Goal: Use online tool/utility: Utilize a website feature to perform a specific function

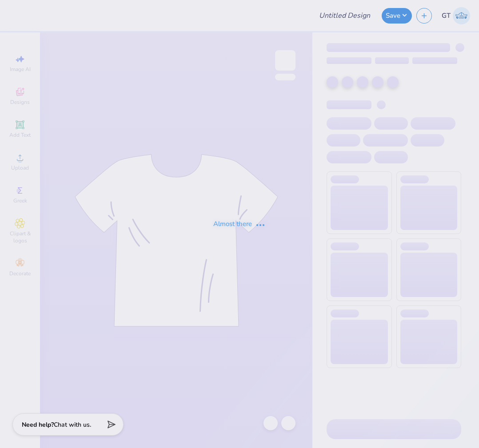
type input "SDT x DPHI Homecoming"
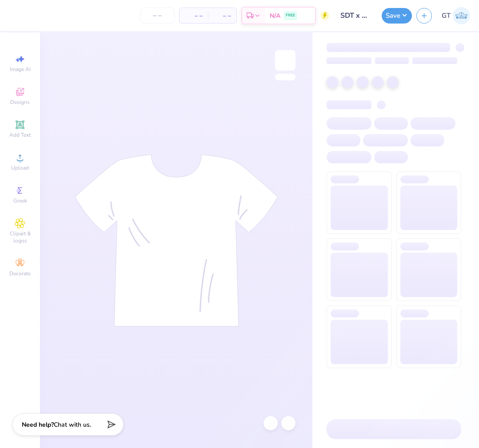
type input "80"
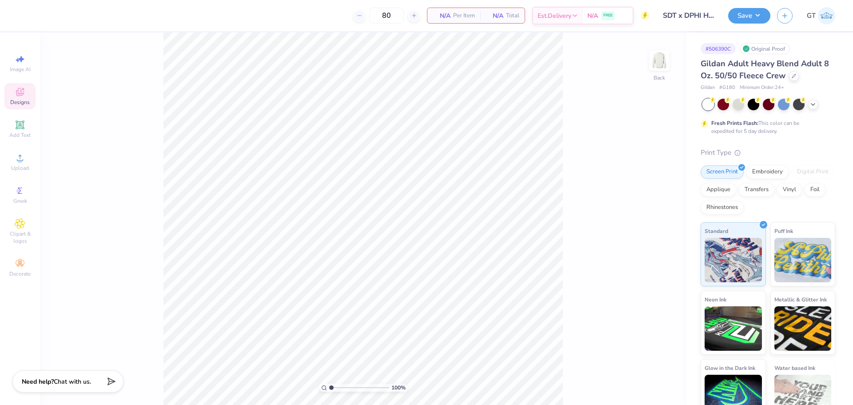
drag, startPoint x: 21, startPoint y: 93, endPoint x: 28, endPoint y: 93, distance: 6.7
click at [21, 93] on icon at bounding box center [20, 92] width 11 height 11
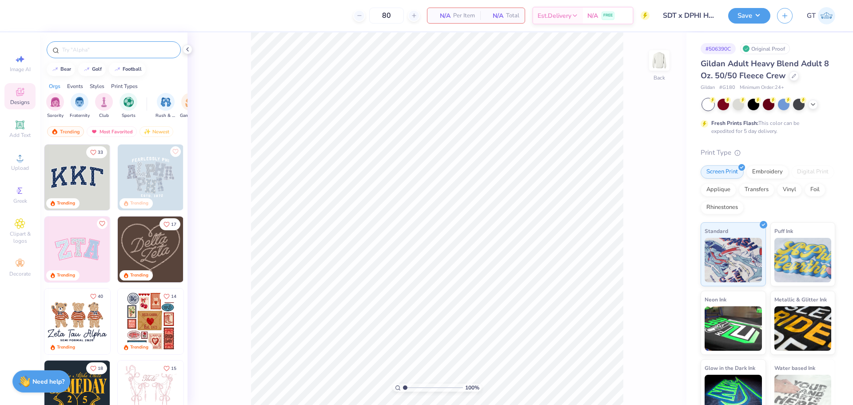
click at [108, 52] on input "text" at bounding box center [118, 49] width 114 height 9
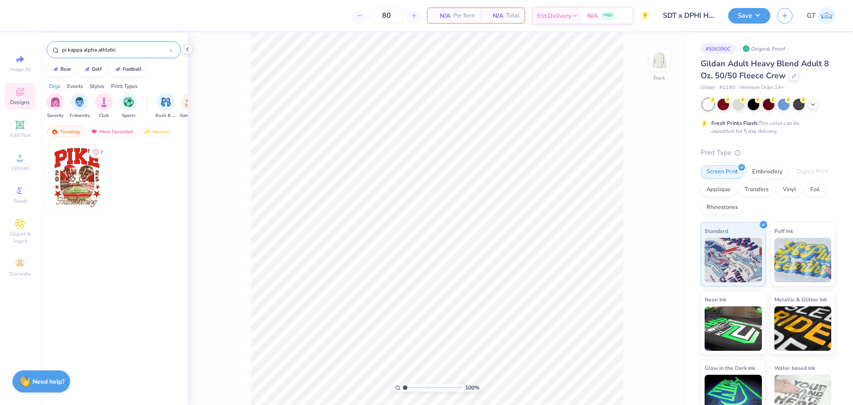
type input "pi kappa alpha athletic"
click at [72, 174] on img at bounding box center [77, 177] width 66 height 66
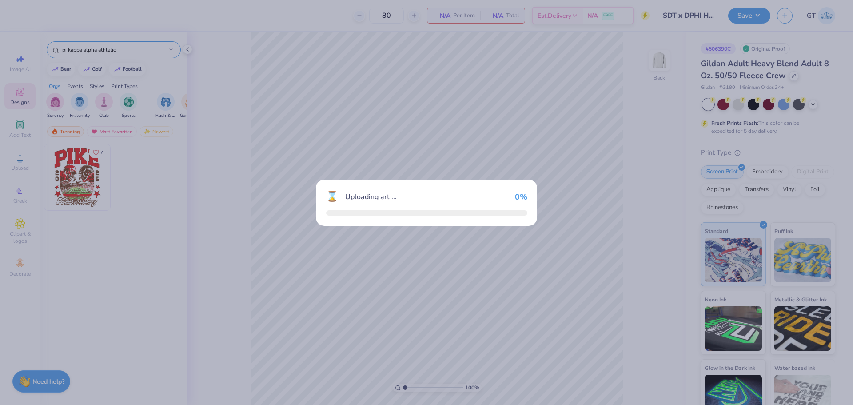
click at [72, 174] on div "⌛ Uploading art ... 0 %" at bounding box center [426, 202] width 853 height 405
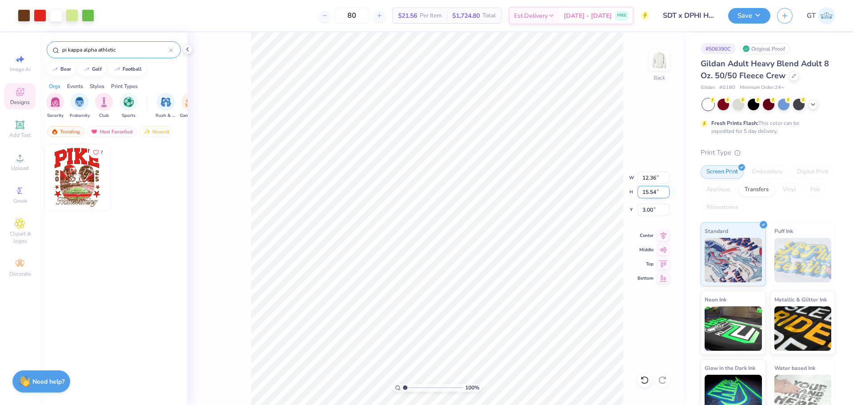
click at [478, 192] on input "15.54" at bounding box center [653, 192] width 32 height 12
type input "15"
type input "11.93"
type input "15.00"
type input "3.27"
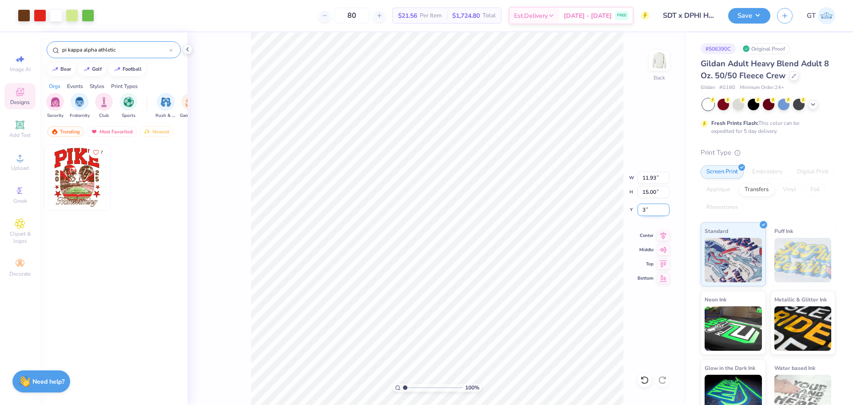
click at [478, 207] on input "3" at bounding box center [653, 209] width 32 height 12
type input "3.00"
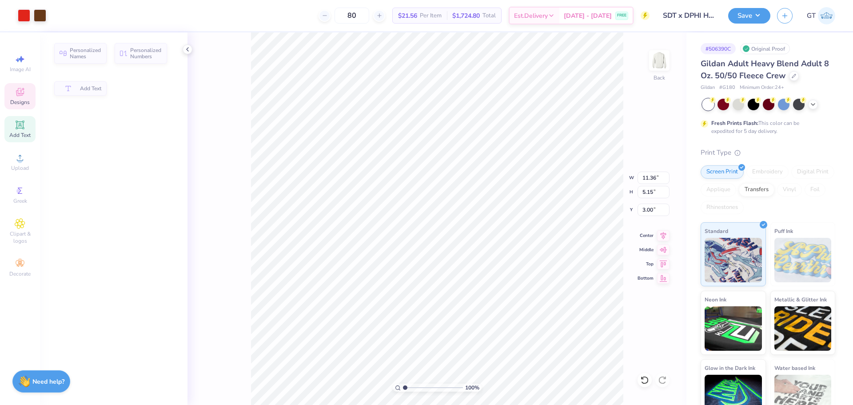
type input "11.36"
type input "5.15"
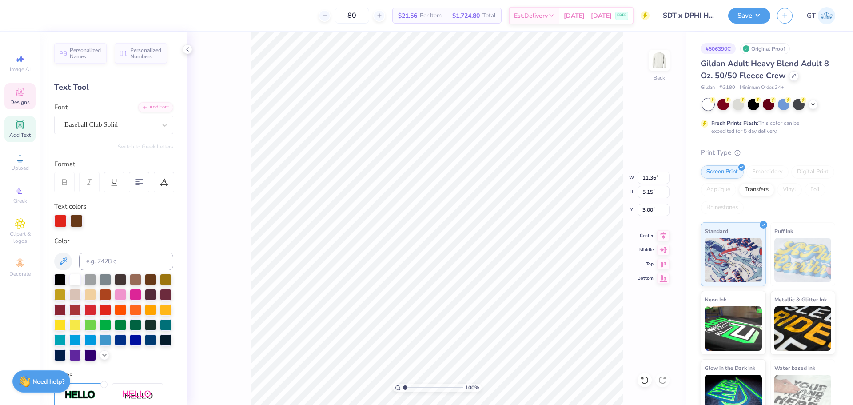
scroll to position [8, 2]
type textarea "DELTA PHI"
type input "11.63"
type input "3.06"
type input "3.00"
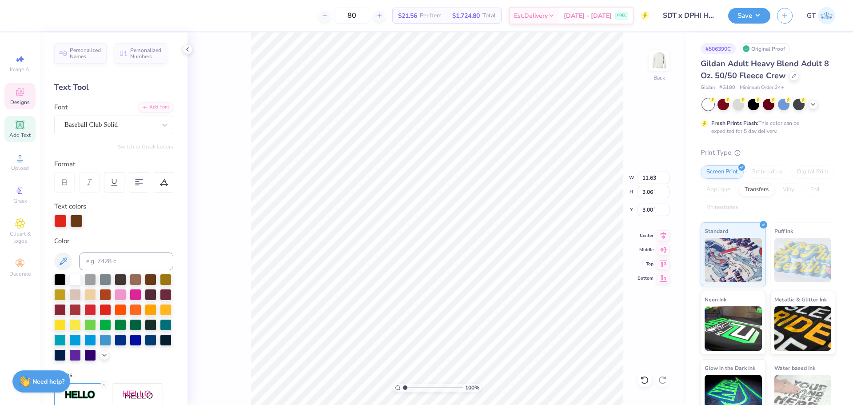
type input "9.19"
type input "2.42"
type input "3.00"
type input "4.93"
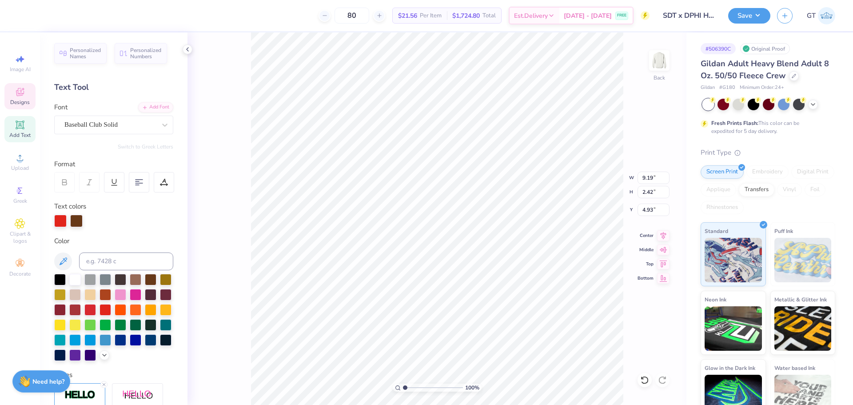
type textarea "sigma delta tau"
type input "12.92"
type input "2.39"
type input "4.97"
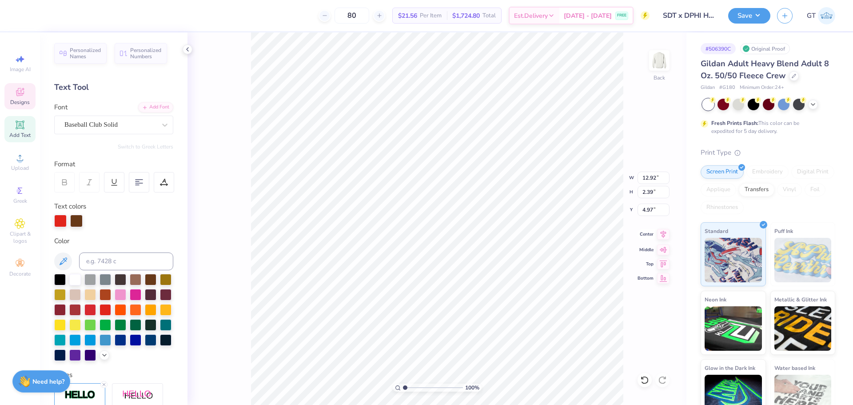
click at [478, 234] on icon at bounding box center [663, 234] width 12 height 11
type input "11.13"
type input "2.06"
type input "5.30"
click at [478, 233] on icon at bounding box center [663, 234] width 12 height 11
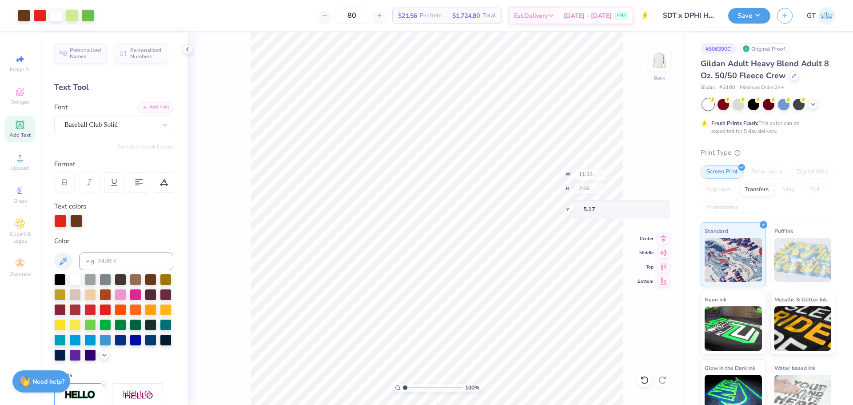
type input "5.17"
type input "2.06"
type input "5.81"
type input "2.06"
type input "5.81"
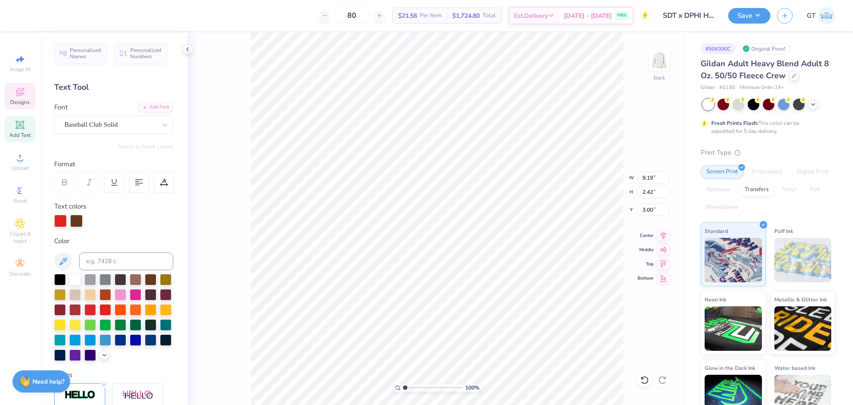
type input "11.13"
type input "3.93"
click at [470, 305] on li "Group" at bounding box center [483, 307] width 70 height 17
click at [478, 188] on input "14.20" at bounding box center [653, 192] width 32 height 12
type input "15"
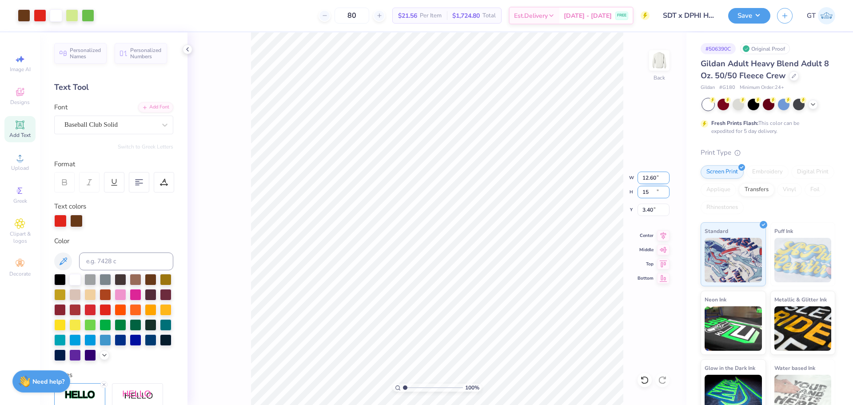
type input "12.60"
type input "15.00"
type input "3.40"
click at [478, 180] on input "12.60" at bounding box center [653, 177] width 32 height 12
type input "12.50"
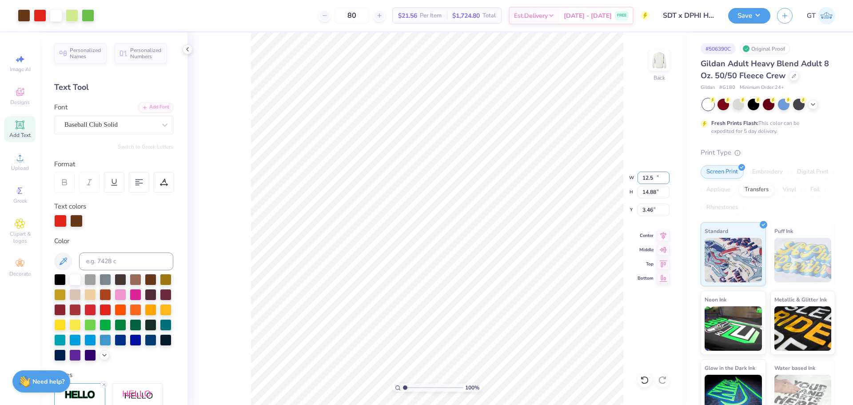
type input "14.88"
type input "3.46"
drag, startPoint x: 651, startPoint y: 210, endPoint x: 669, endPoint y: 195, distance: 23.3
click at [478, 210] on input "3.46" at bounding box center [653, 209] width 32 height 12
type input "3.00"
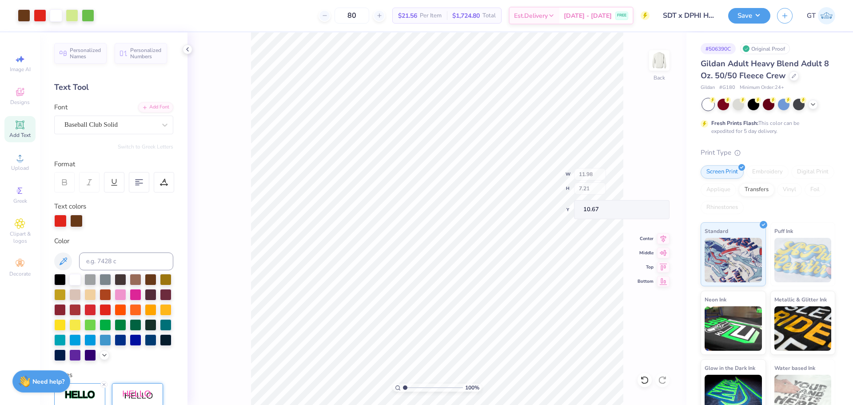
type input "11.98"
type input "7.21"
type input "10.67"
type textarea "DELTA PHI EPSILON"
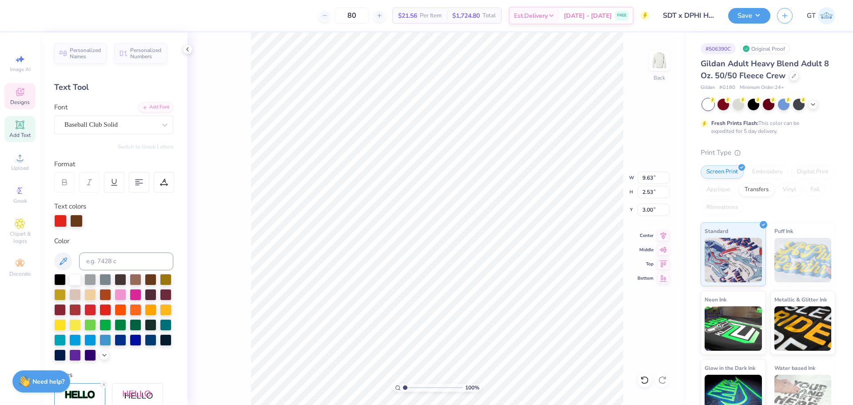
scroll to position [8, 4]
type input "13.37"
type input "2.45"
type input "3.20"
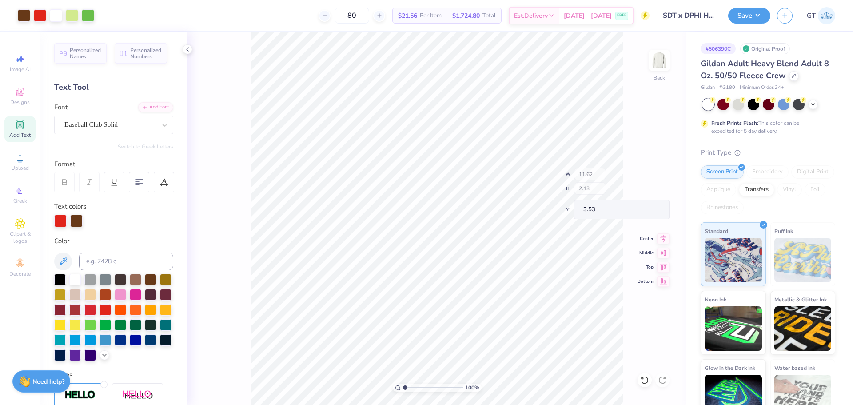
type input "11.62"
type input "2.13"
type input "3.53"
click at [478, 194] on input "2.13" at bounding box center [653, 192] width 32 height 12
type input "11.66"
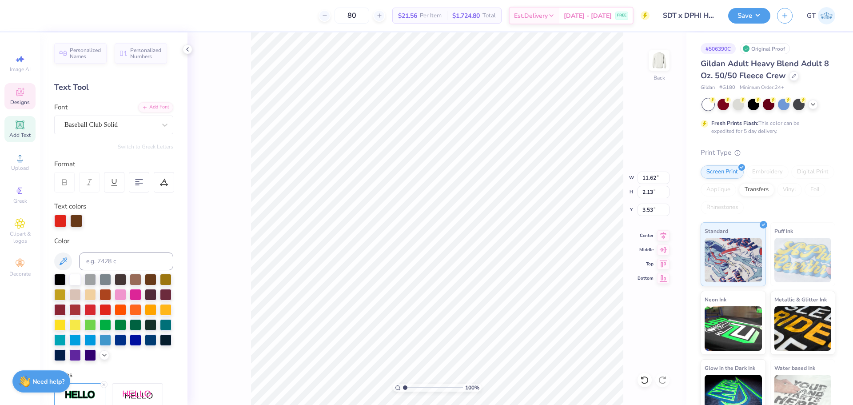
type input "2.15"
type input "4.96"
click at [478, 193] on input "2.15" at bounding box center [653, 192] width 32 height 12
paste input "3"
type input "2.13"
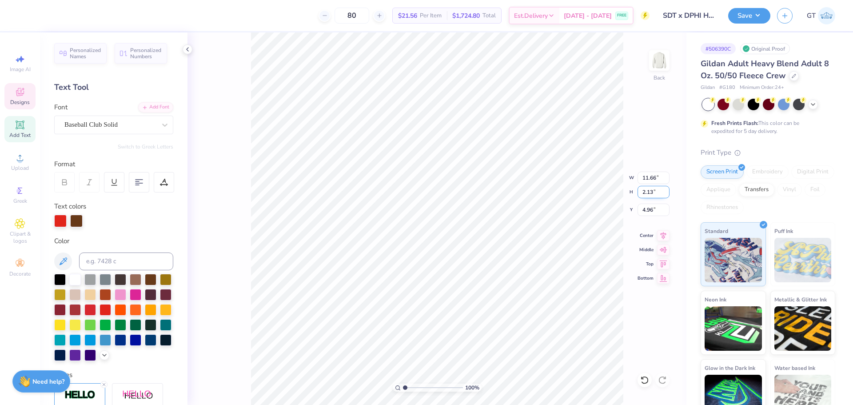
type input "11.53"
type input "4.98"
type input "1.94838374793402"
type input "10.37"
type input "1.92"
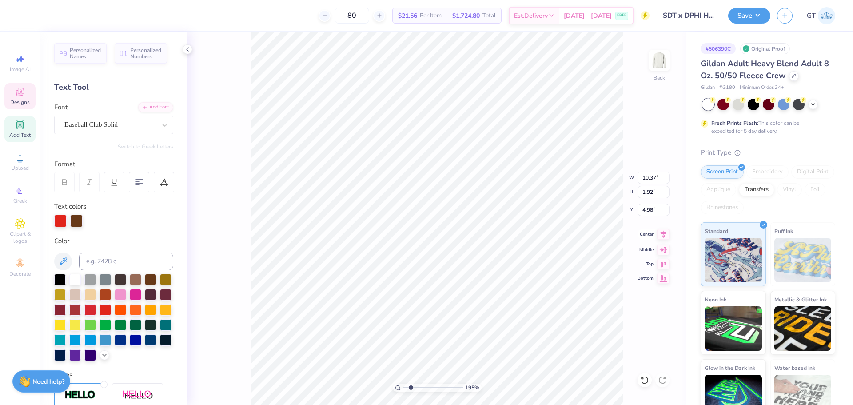
click at [478, 235] on icon at bounding box center [664, 234] width 6 height 8
click at [478, 235] on icon at bounding box center [663, 234] width 12 height 11
type input "1"
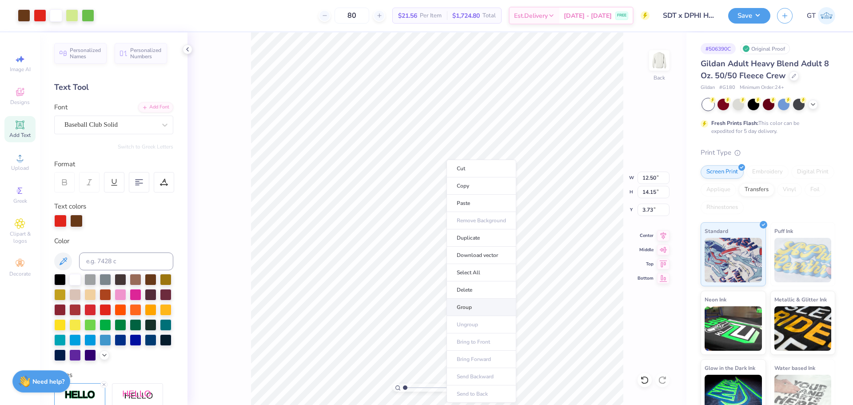
click at [468, 307] on li "Group" at bounding box center [481, 307] width 70 height 17
click at [478, 209] on input "3.73" at bounding box center [653, 209] width 32 height 12
type input "3.00"
type input "1"
click at [470, 255] on li "Download vector" at bounding box center [473, 255] width 70 height 17
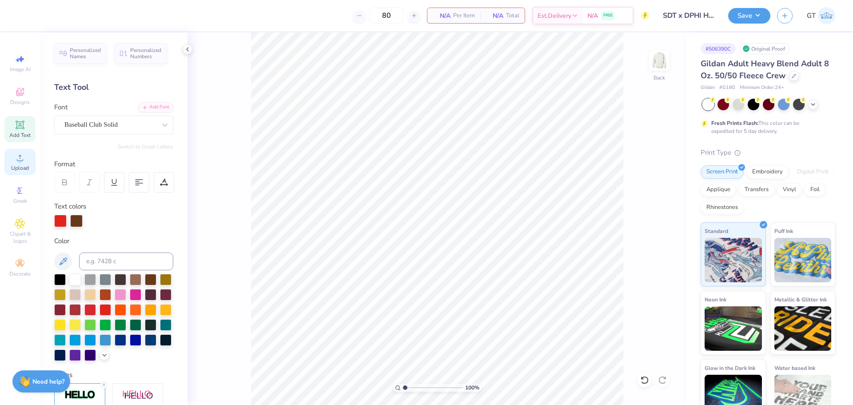
click at [30, 160] on div "Upload" at bounding box center [19, 162] width 31 height 26
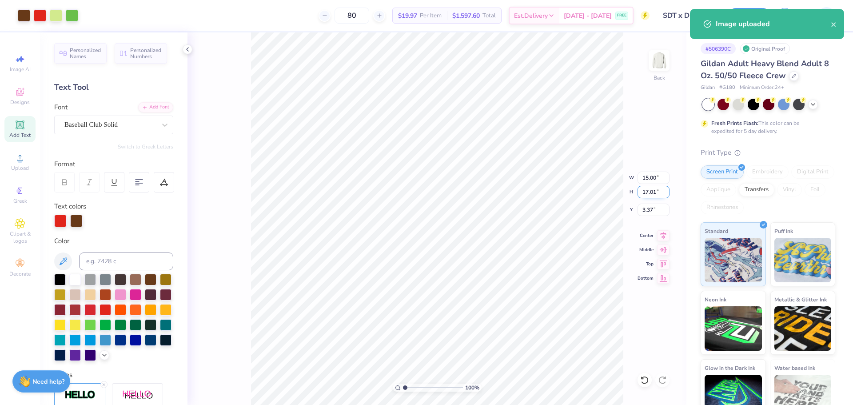
click at [478, 191] on input "17.01" at bounding box center [653, 192] width 32 height 12
click at [478, 179] on input "15.00" at bounding box center [653, 177] width 32 height 12
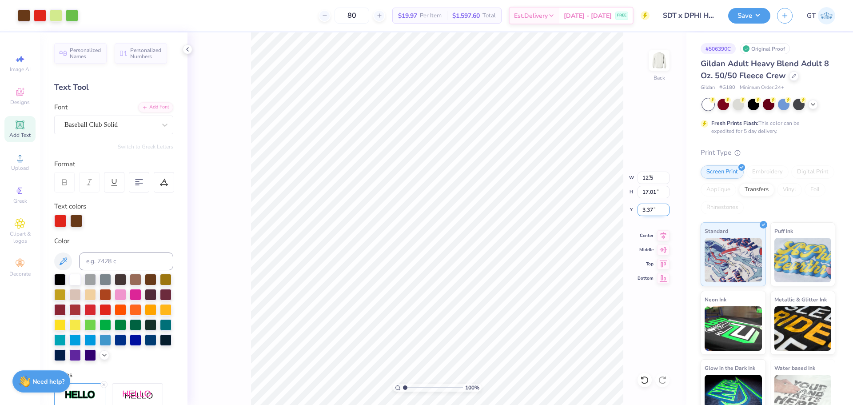
click at [478, 206] on input "3.37" at bounding box center [653, 209] width 32 height 12
type input "12.50"
type input "14.18"
click at [478, 209] on input "3" at bounding box center [653, 209] width 32 height 12
type input "3.00"
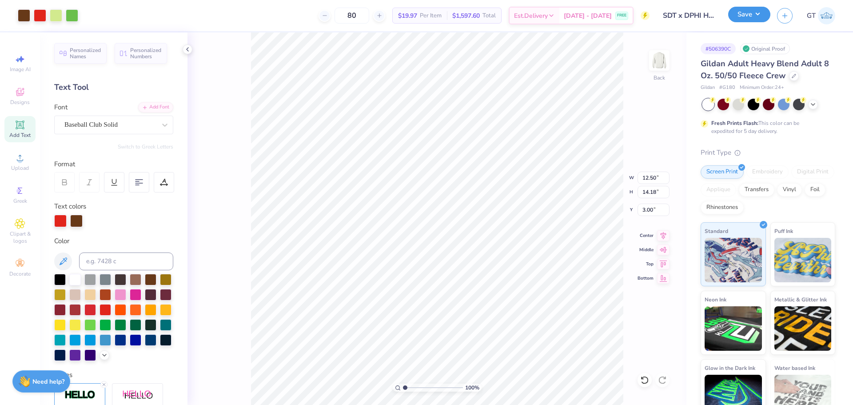
click at [478, 16] on button "Save" at bounding box center [749, 15] width 42 height 16
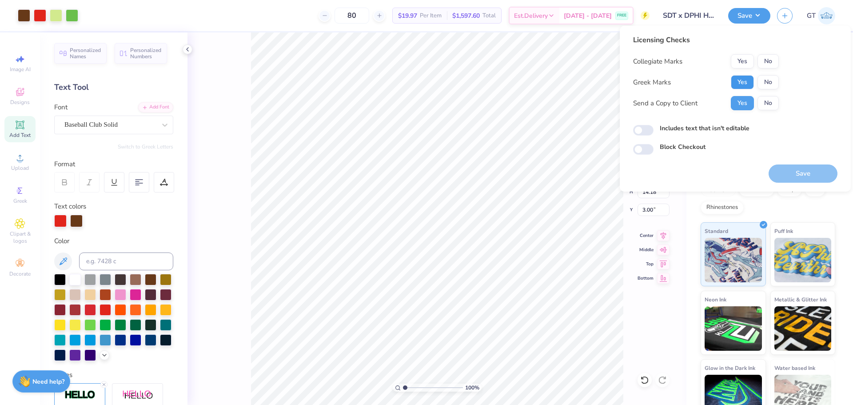
click at [478, 82] on button "Yes" at bounding box center [742, 82] width 23 height 14
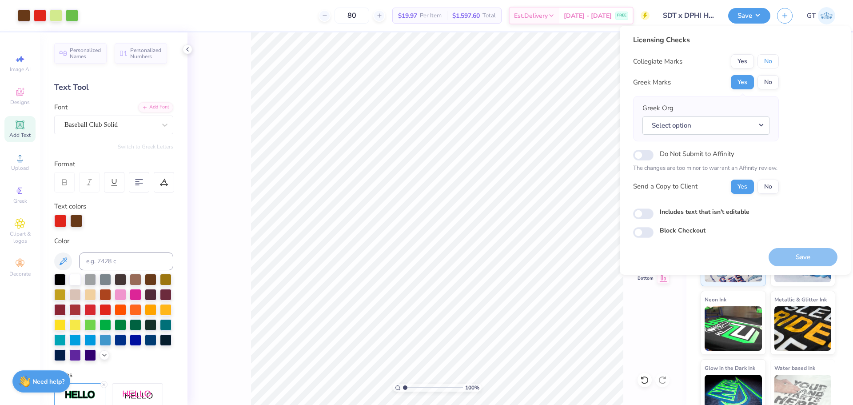
click at [478, 62] on button "No" at bounding box center [767, 61] width 21 height 14
click at [478, 122] on button "Select option" at bounding box center [705, 125] width 127 height 18
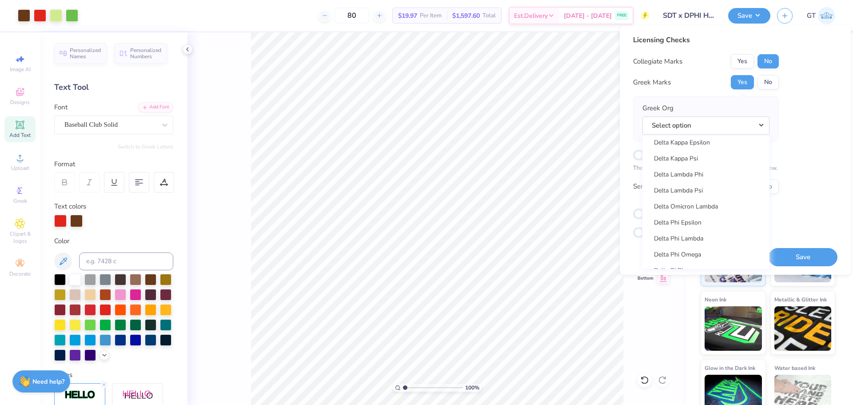
scroll to position [2159, 0]
click at [478, 196] on link "Delta Phi Epsilon" at bounding box center [706, 194] width 120 height 15
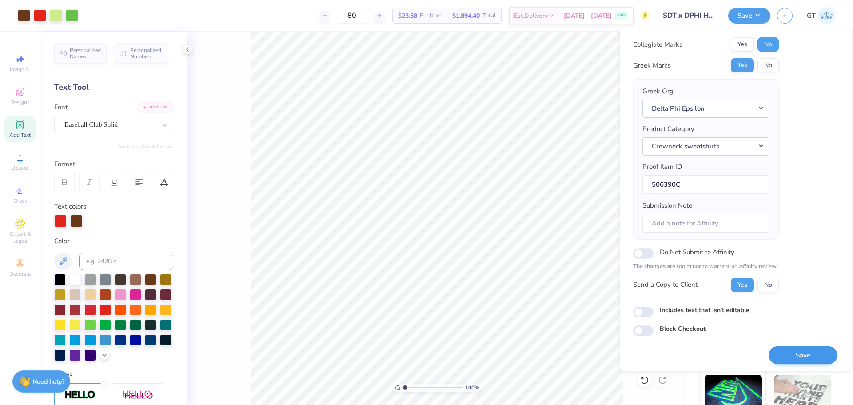
scroll to position [20, 0]
click at [478, 352] on button "Save" at bounding box center [802, 353] width 69 height 18
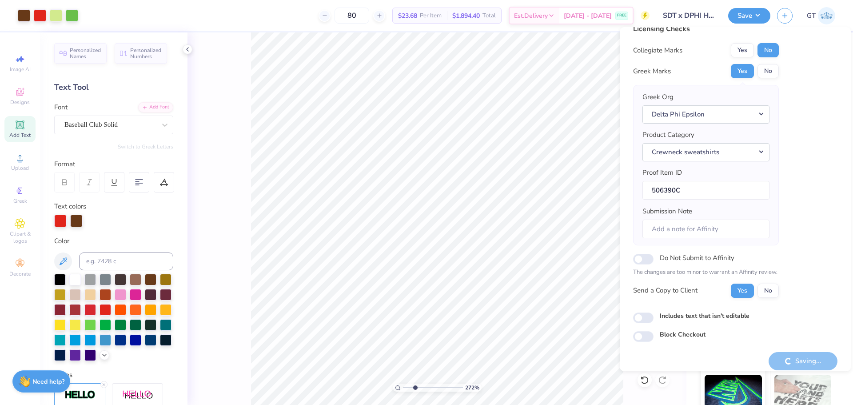
scroll to position [0, 0]
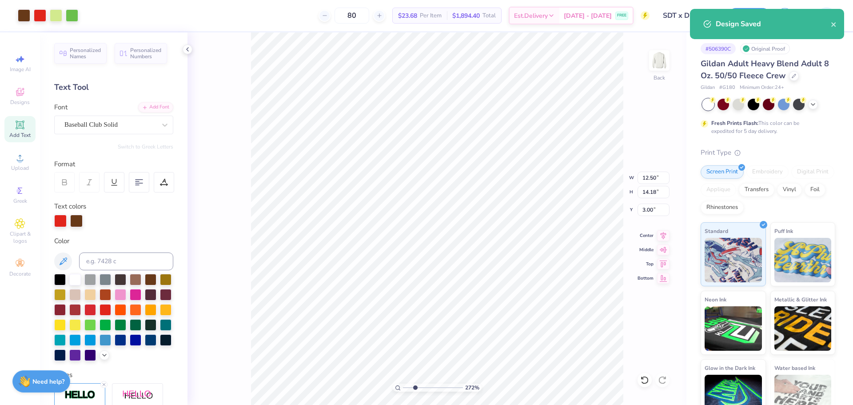
type input "2.71964205036602"
